Goal: Task Accomplishment & Management: Complete application form

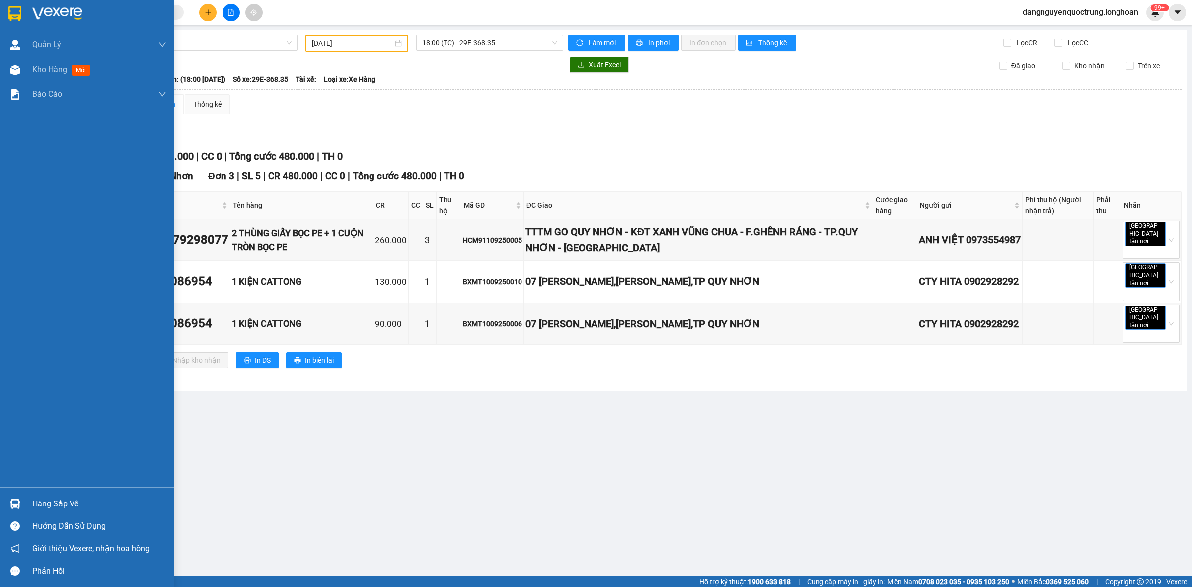
click at [11, 8] on img at bounding box center [14, 13] width 13 height 15
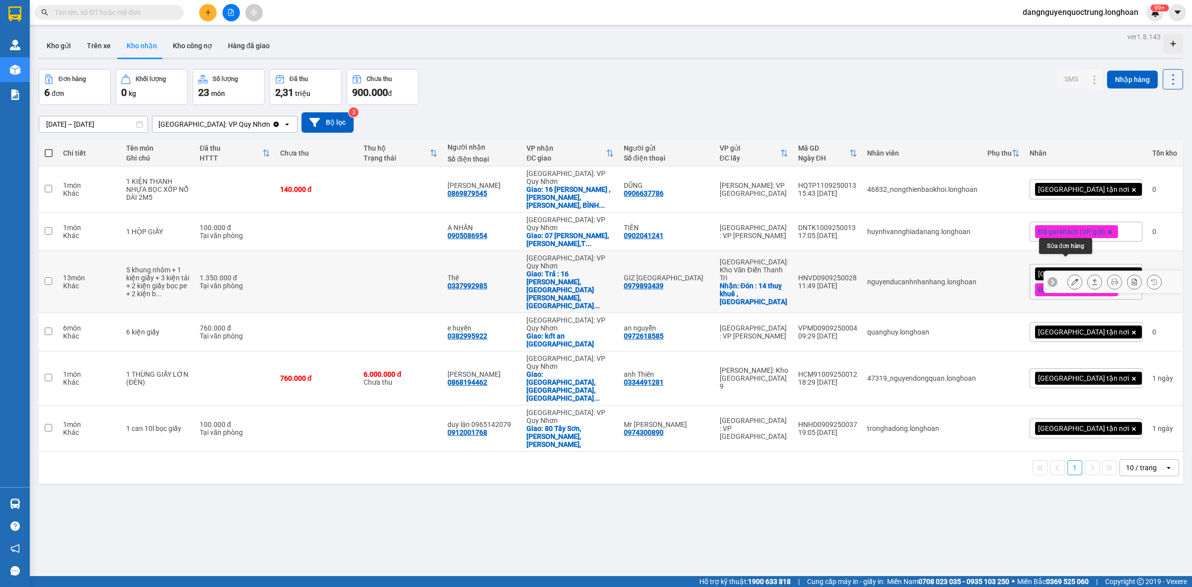
click at [1071, 278] on icon at bounding box center [1074, 281] width 7 height 7
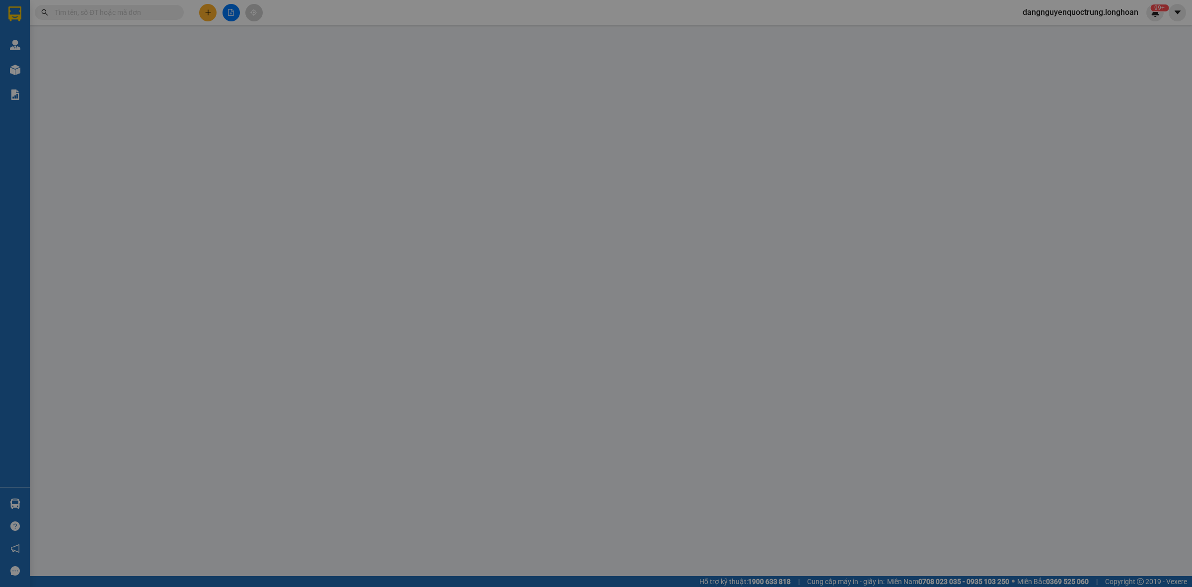
type input "0979893439"
type input "GIZ [GEOGRAPHIC_DATA]"
checkbox input "true"
type input "Đón : 14 thuỵ khuê , [GEOGRAPHIC_DATA]"
type input "150.000"
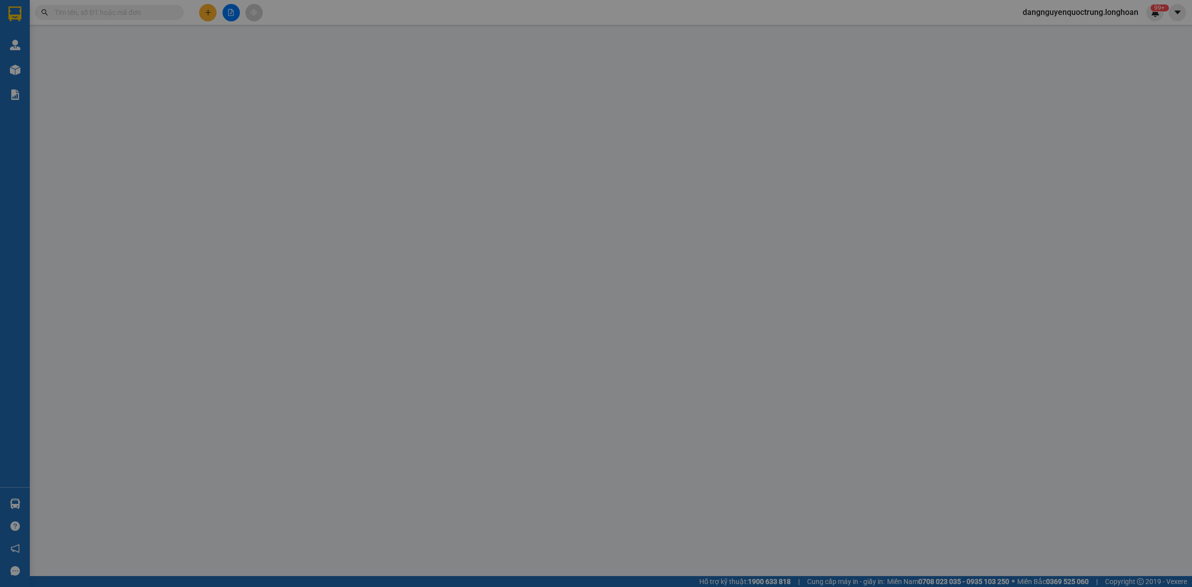
type input "0337992985"
type input "Thê"
checkbox input "true"
type input "Trả : 16 [PERSON_NAME], [GEOGRAPHIC_DATA][PERSON_NAME], [GEOGRAPHIC_DATA], [GEO…"
type input "hàng giao nguyên kiện, hư vỡ ko đền"
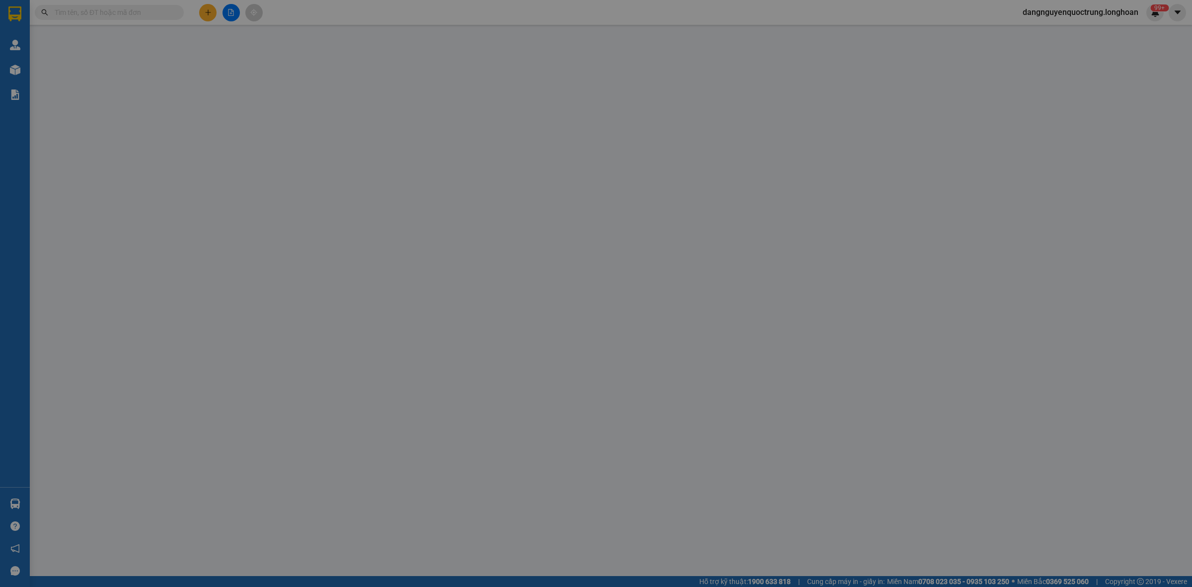
type input "1.350.000"
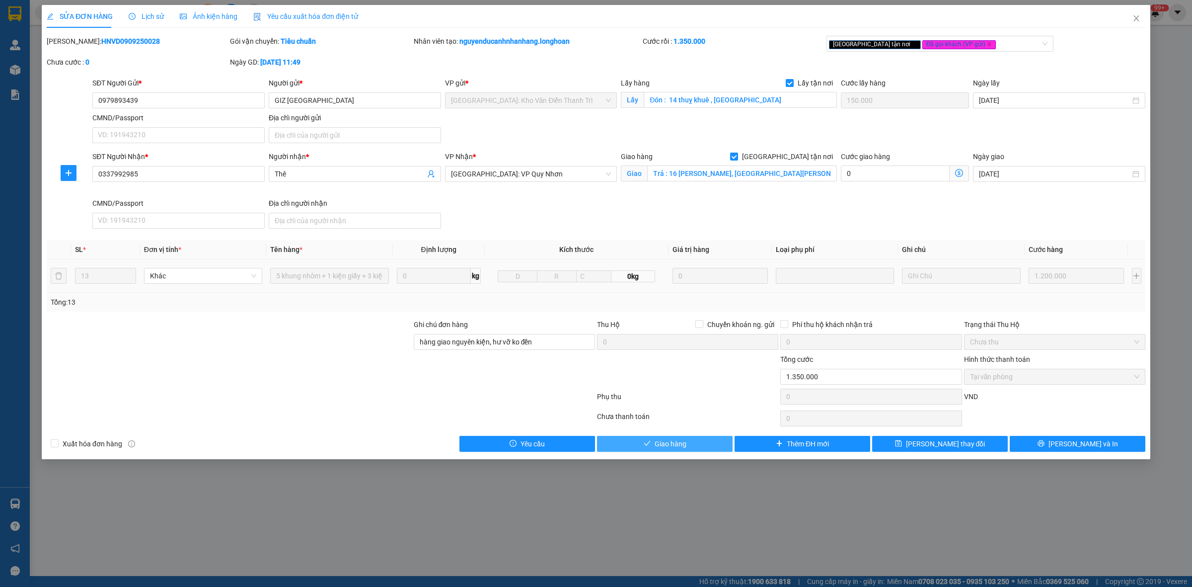
click at [696, 446] on button "Giao hàng" at bounding box center [665, 444] width 136 height 16
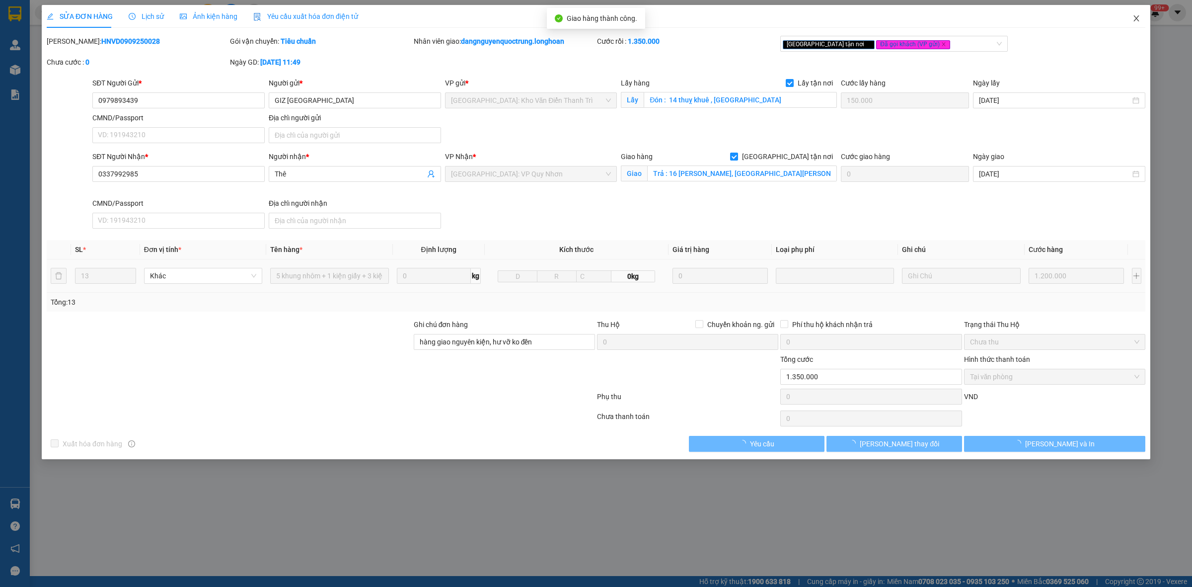
click at [1131, 23] on span "Close" at bounding box center [1136, 19] width 28 height 28
